Goal: Task Accomplishment & Management: Use online tool/utility

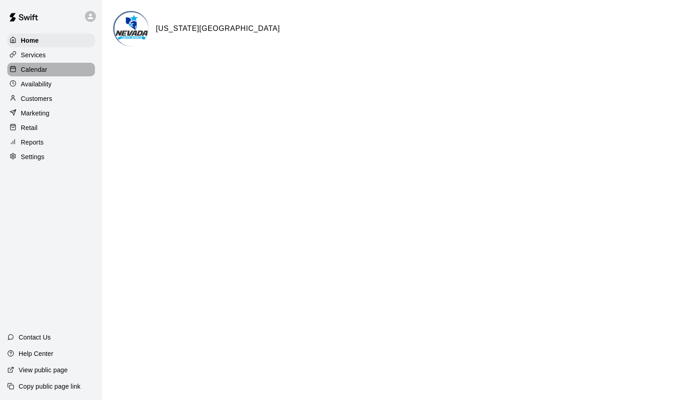
click at [73, 72] on div "Calendar" at bounding box center [51, 70] width 88 height 14
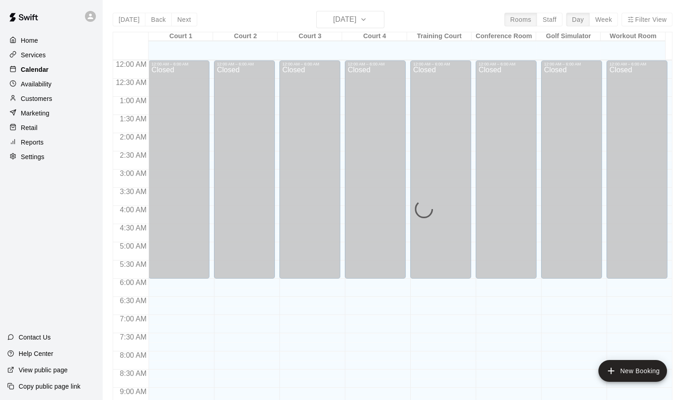
scroll to position [433, 0]
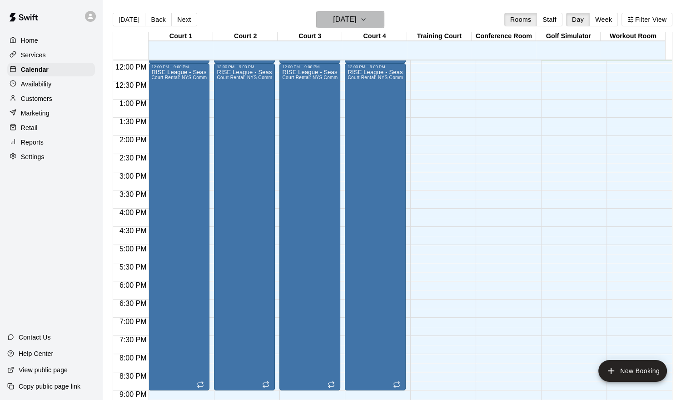
click at [367, 19] on icon "button" at bounding box center [363, 19] width 7 height 11
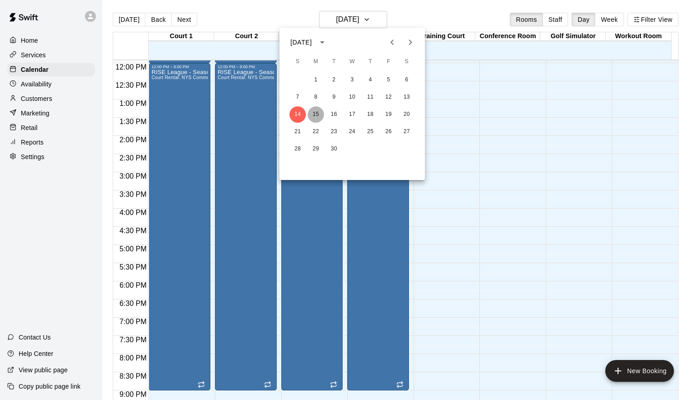
click at [316, 113] on button "15" at bounding box center [316, 114] width 16 height 16
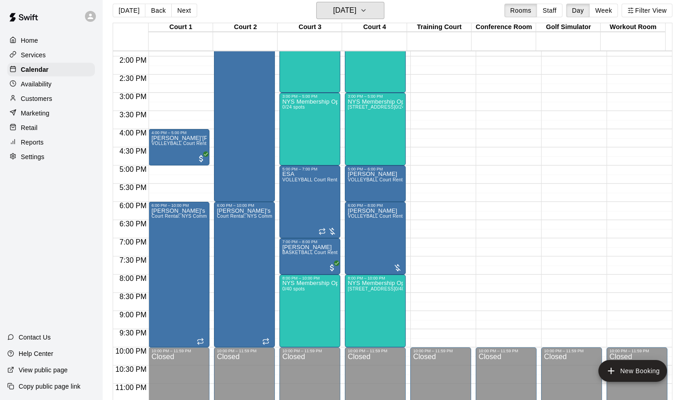
scroll to position [15, 0]
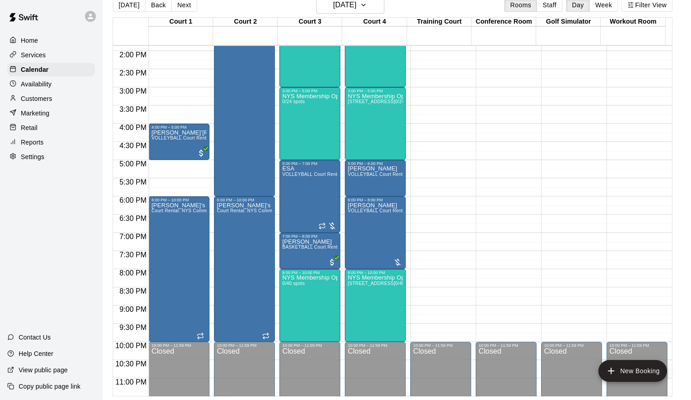
drag, startPoint x: 697, startPoint y: 16, endPoint x: 345, endPoint y: 200, distance: 397.1
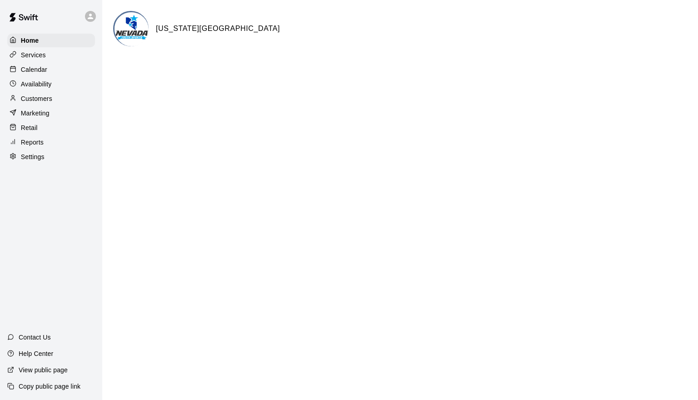
click at [332, 73] on html "Home Services Calendar Availability Customers Marketing Retail Reports Settings…" at bounding box center [349, 36] width 698 height 73
drag, startPoint x: 264, startPoint y: 186, endPoint x: 182, endPoint y: 283, distance: 126.6
click at [335, 69] on div "[US_STATE][GEOGRAPHIC_DATA]" at bounding box center [400, 40] width 574 height 58
click at [338, 73] on html "Home Services Calendar Availability Customers Marketing Retail Reports Settings…" at bounding box center [349, 36] width 698 height 73
click at [52, 71] on div "Calendar" at bounding box center [51, 70] width 88 height 14
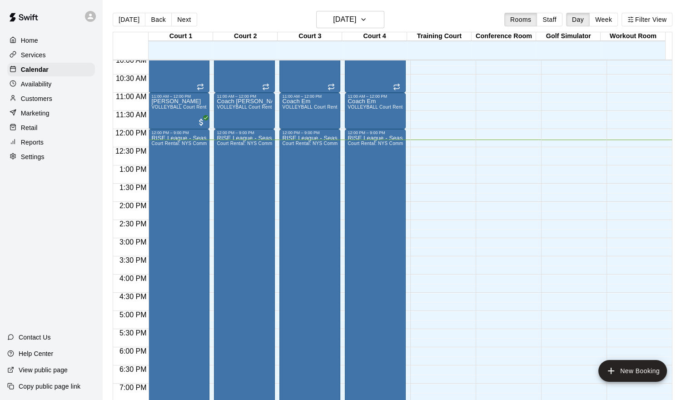
scroll to position [355, 0]
